Goal: Task Accomplishment & Management: Manage account settings

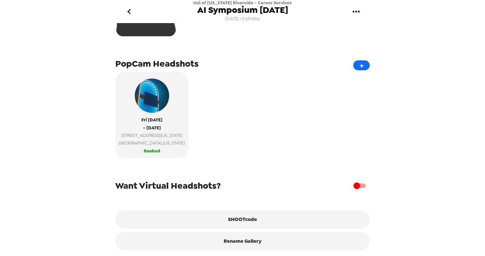
scroll to position [104, 0]
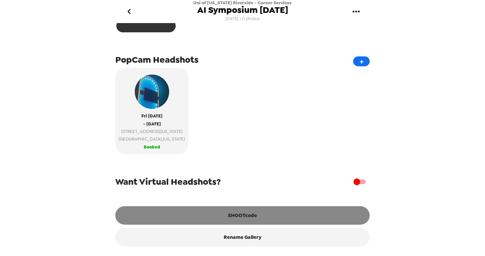
click at [247, 214] on button "SHOOTcode" at bounding box center [242, 215] width 254 height 18
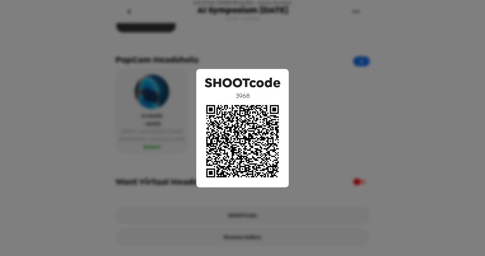
click at [309, 97] on div "SHOOTcode 3968" at bounding box center [242, 128] width 485 height 256
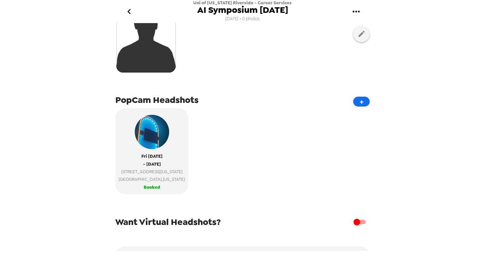
scroll to position [0, 0]
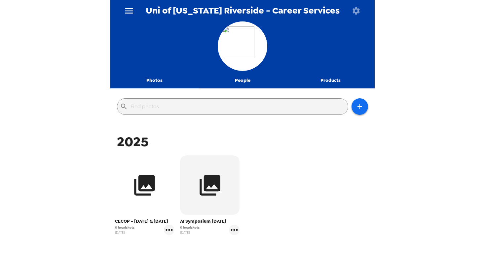
click at [144, 205] on button "button" at bounding box center [144, 185] width 59 height 59
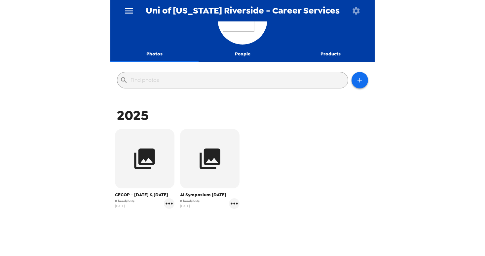
scroll to position [27, 0]
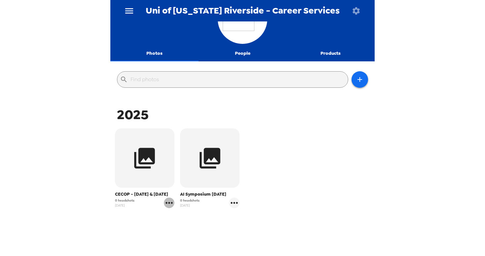
click at [170, 204] on icon "gallery menu" at bounding box center [168, 203] width 7 height 2
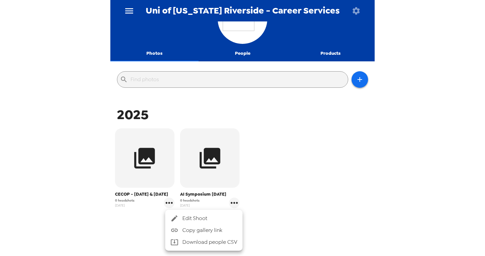
click at [197, 218] on span "Edit Shoot" at bounding box center [209, 219] width 55 height 8
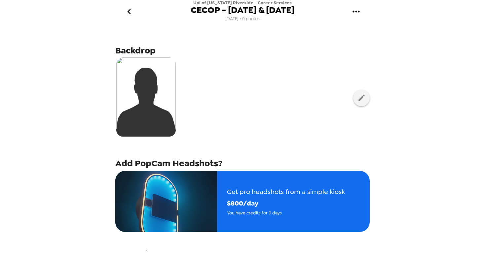
scroll to position [73, 0]
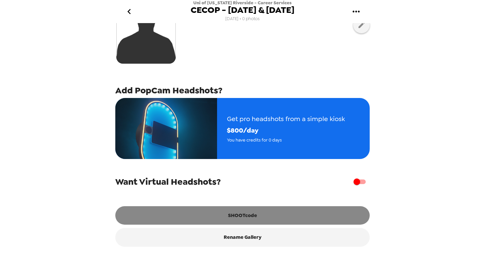
click at [233, 216] on button "SHOOTcode" at bounding box center [242, 215] width 254 height 18
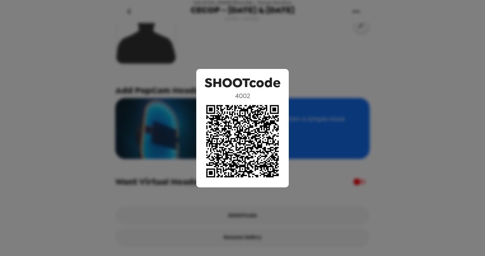
click at [253, 66] on div "SHOOTcode 4002" at bounding box center [242, 128] width 485 height 256
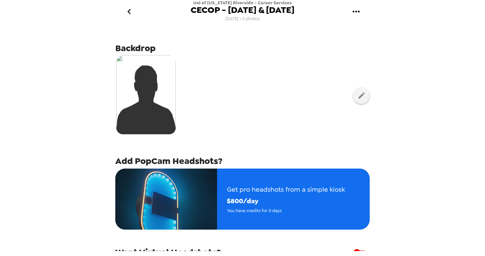
scroll to position [1, 0]
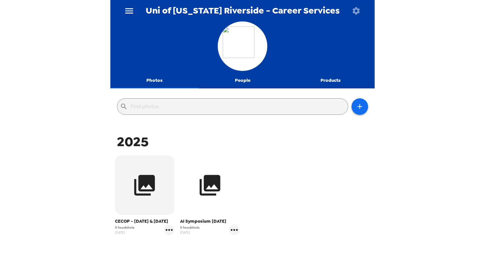
click at [217, 186] on icon "button" at bounding box center [209, 185] width 21 height 21
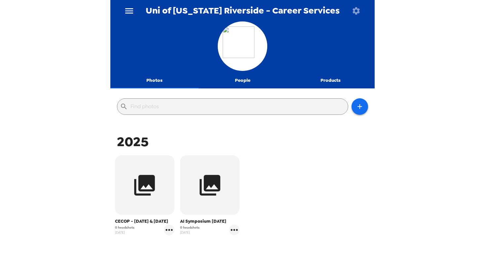
click at [233, 235] on div "AI Symposium [DATE] 0 headshots [DATE]" at bounding box center [209, 195] width 65 height 83
click at [235, 231] on icon "gallery menu" at bounding box center [234, 230] width 7 height 2
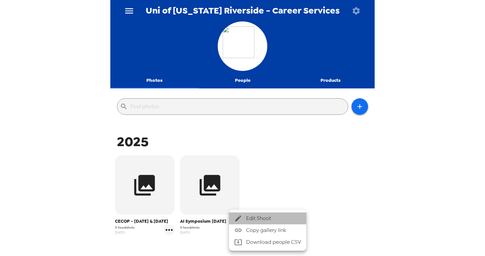
click at [253, 217] on span "Edit Shoot" at bounding box center [273, 219] width 55 height 8
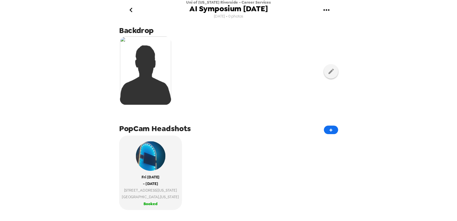
scroll to position [9, 0]
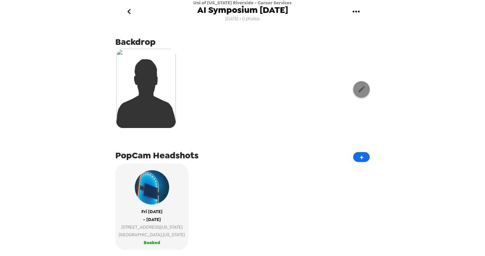
click at [366, 89] on button "button" at bounding box center [361, 89] width 17 height 17
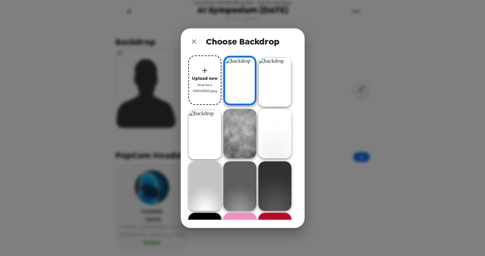
click at [277, 73] on img at bounding box center [274, 82] width 33 height 50
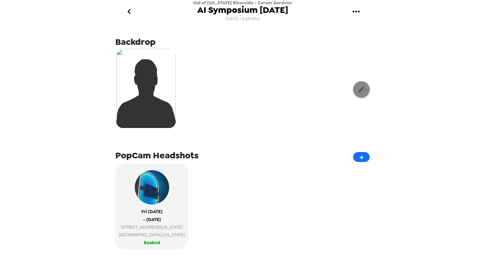
click at [362, 93] on icon "button" at bounding box center [361, 89] width 8 height 8
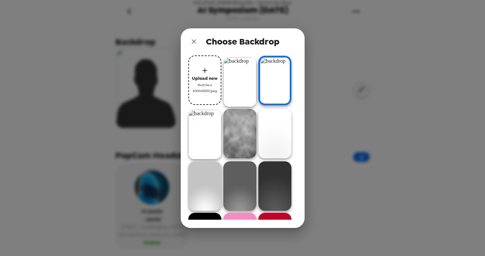
click at [244, 73] on img at bounding box center [239, 82] width 33 height 50
